Goal: Navigation & Orientation: Find specific page/section

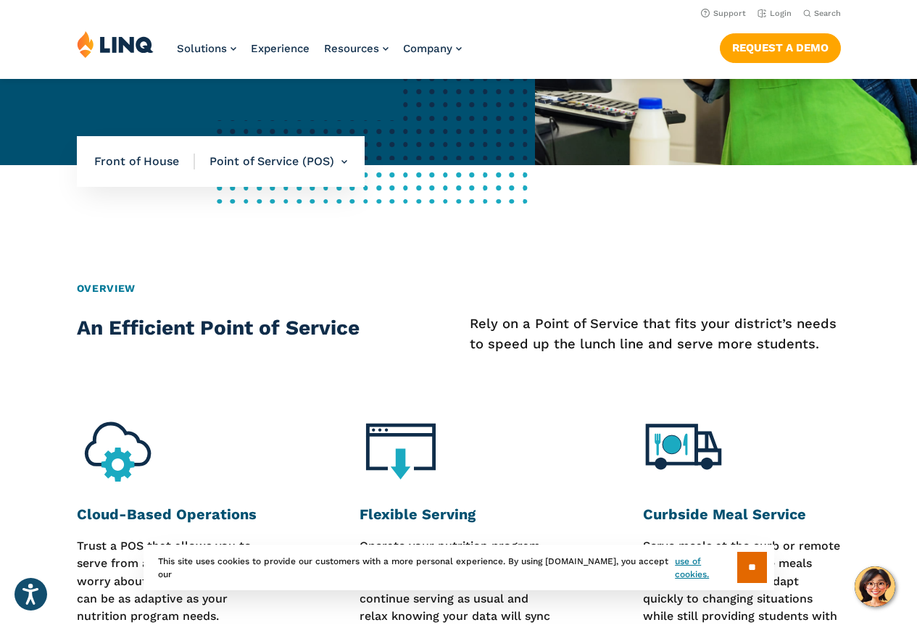
scroll to position [325, 0]
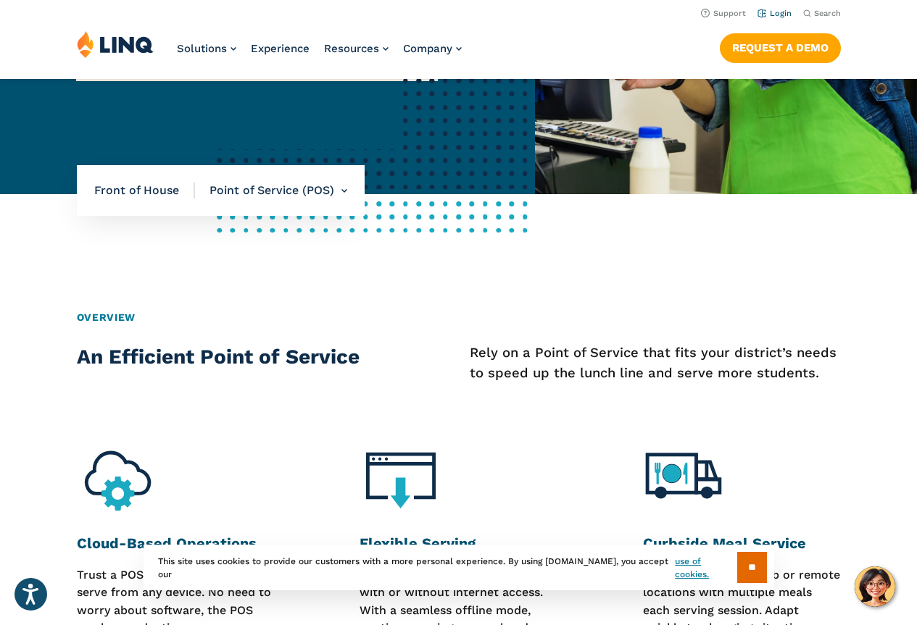
click at [776, 14] on link "Login" at bounding box center [774, 13] width 34 height 9
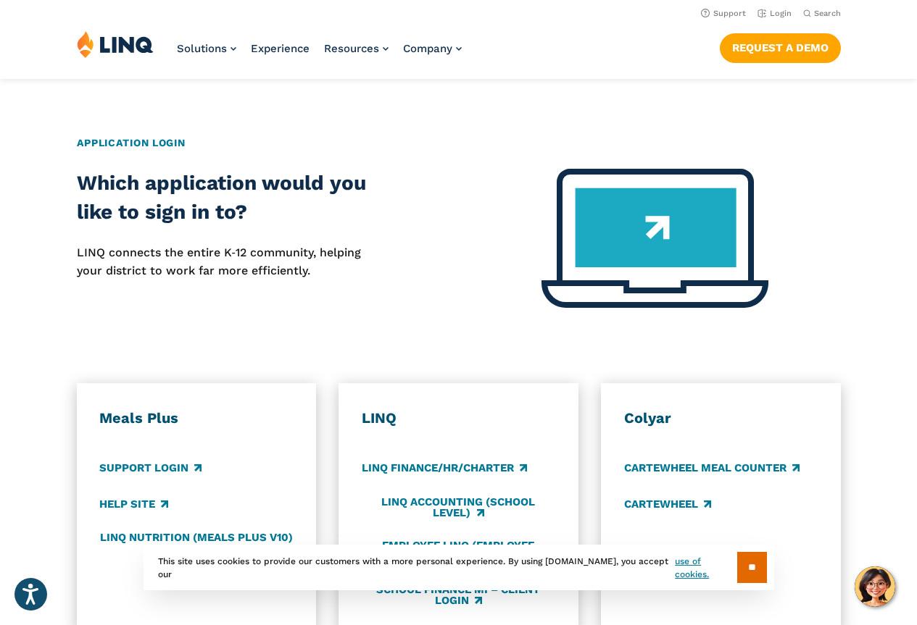
scroll to position [507, 0]
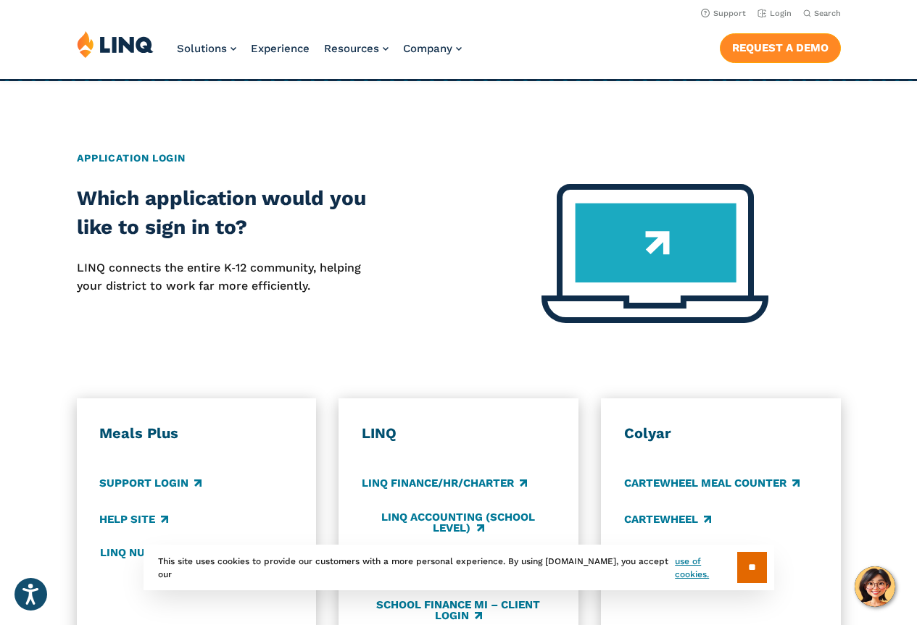
click at [820, 43] on link "Request a Demo" at bounding box center [780, 47] width 121 height 29
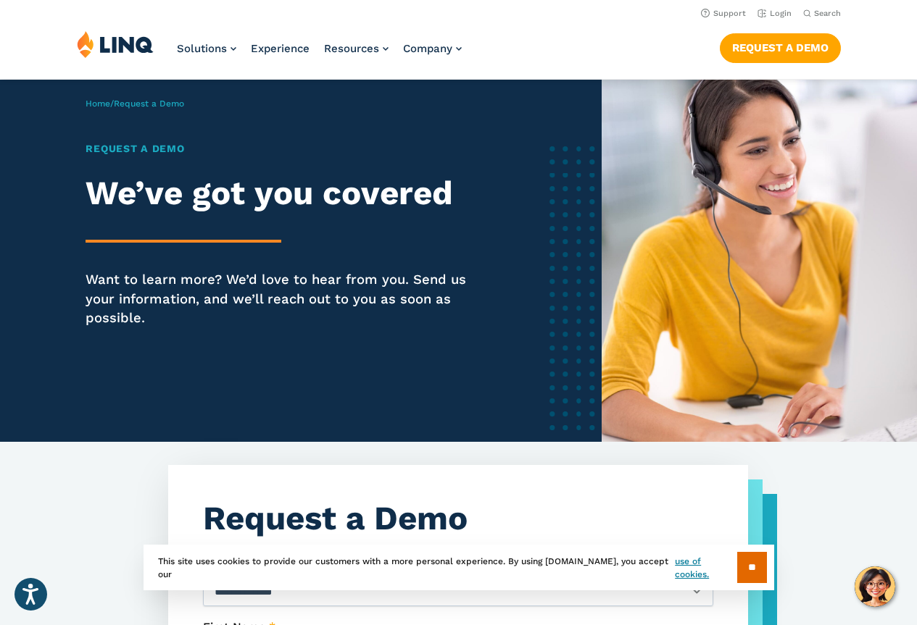
click at [759, 585] on div "** This site uses cookies to provide our customers with a more personal experie…" at bounding box center [459, 568] width 631 height 46
click at [754, 569] on input "**" at bounding box center [752, 567] width 30 height 31
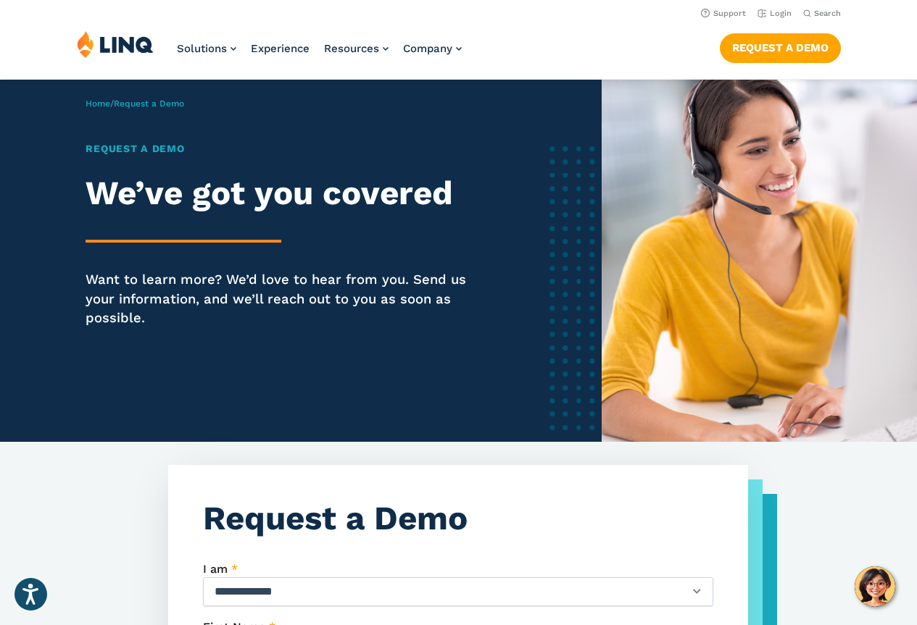
click at [128, 43] on img at bounding box center [115, 44] width 77 height 28
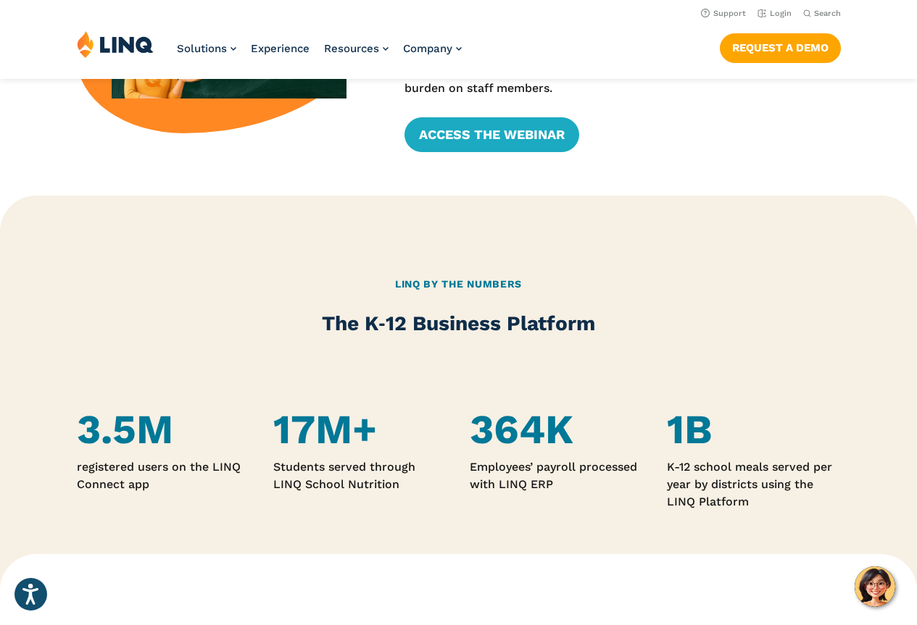
scroll to position [580, 0]
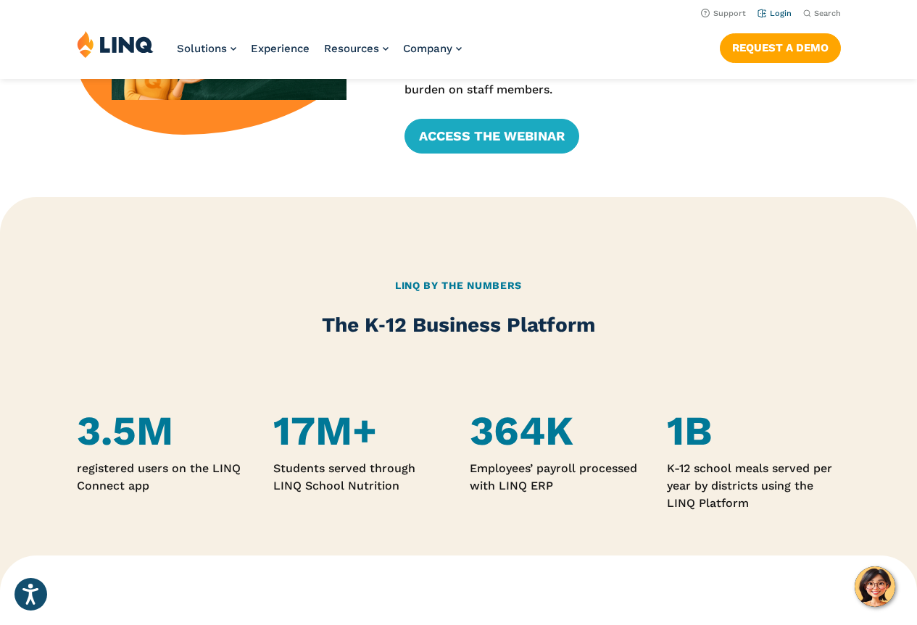
click at [786, 14] on link "Login" at bounding box center [774, 13] width 34 height 9
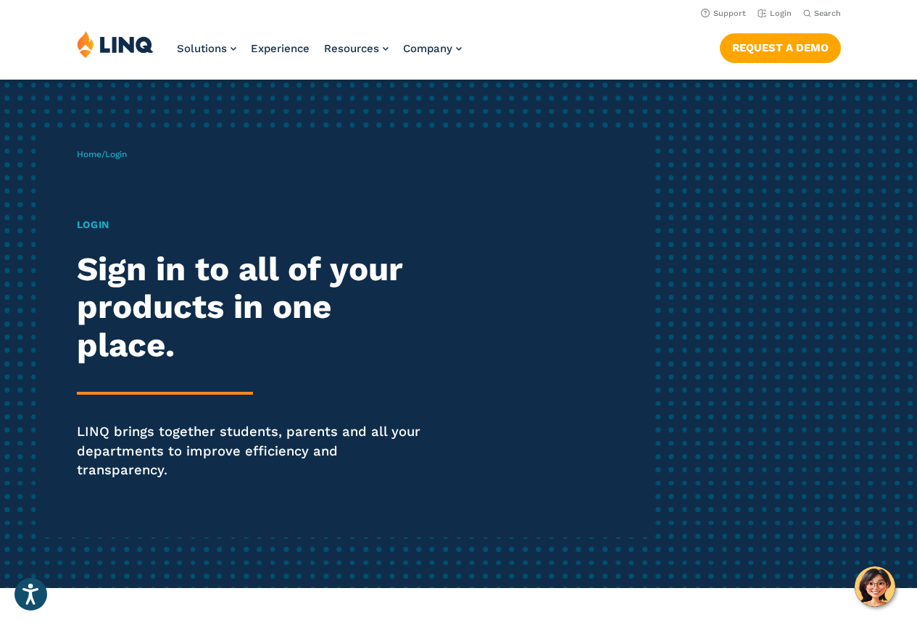
click at [92, 224] on h1 "Login" at bounding box center [253, 224] width 353 height 15
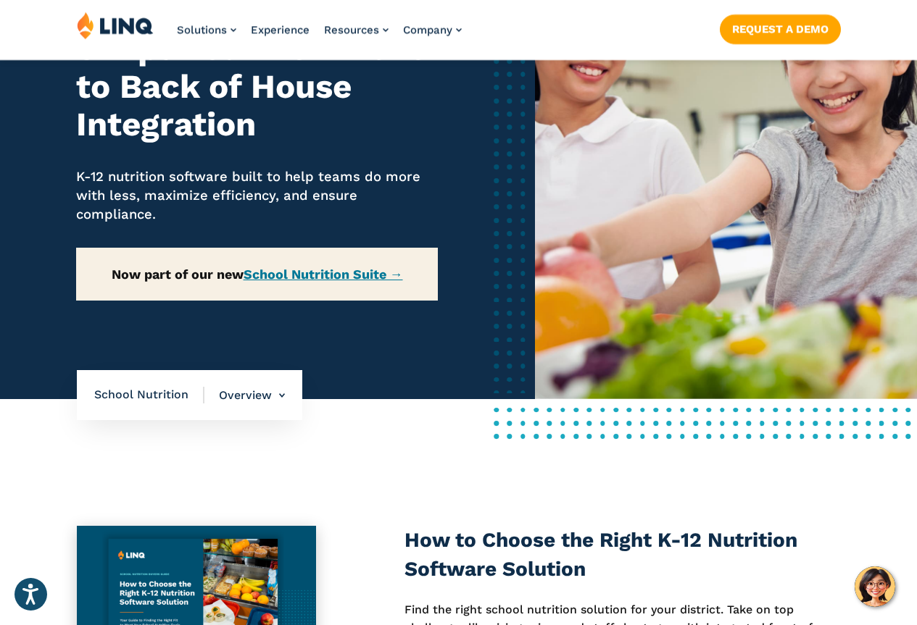
scroll to position [217, 0]
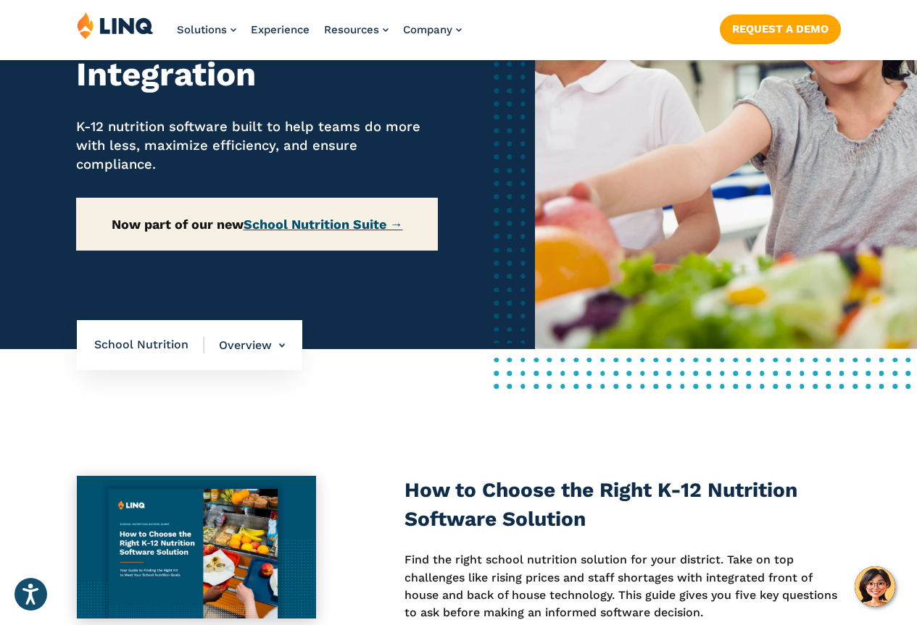
click at [381, 228] on link "School Nutrition Suite →" at bounding box center [323, 224] width 159 height 15
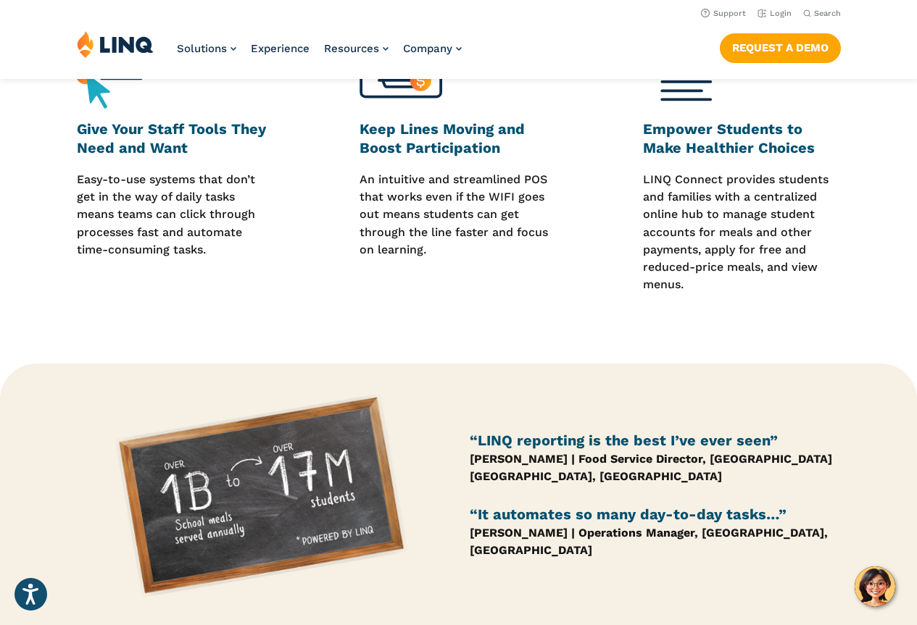
scroll to position [474, 0]
